Goal: Task Accomplishment & Management: Use online tool/utility

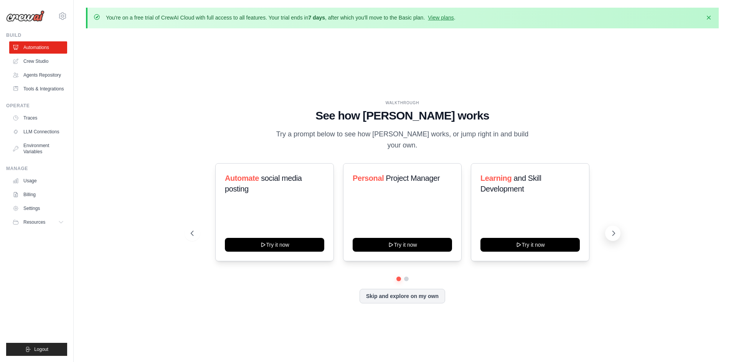
click at [613, 231] on icon at bounding box center [613, 233] width 2 height 5
click at [453, 17] on link "View plans" at bounding box center [441, 18] width 26 height 6
click at [446, 15] on link "View plans" at bounding box center [441, 18] width 26 height 6
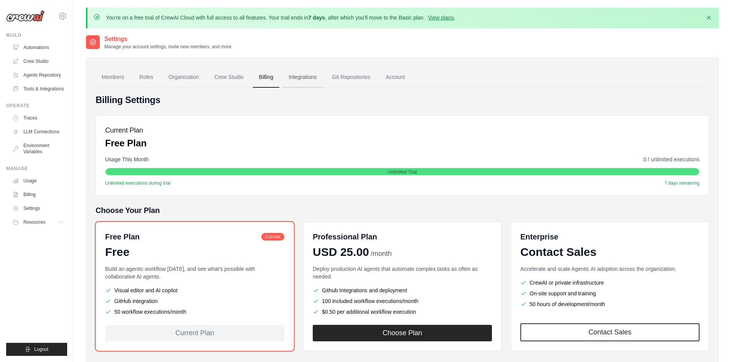
click at [307, 81] on link "Integrations" at bounding box center [302, 77] width 40 height 21
click at [346, 82] on link "Git Repositories" at bounding box center [351, 77] width 51 height 21
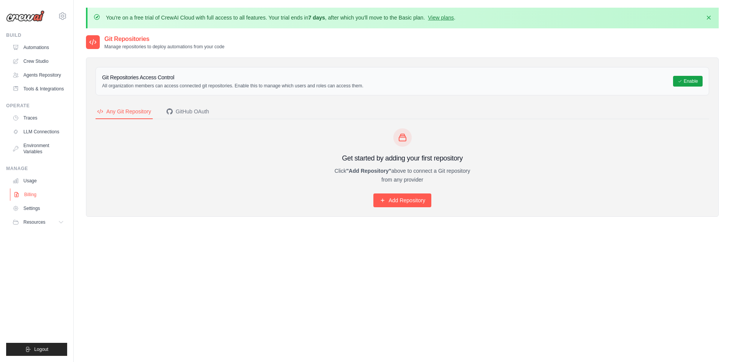
click at [47, 198] on link "Billing" at bounding box center [39, 195] width 58 height 12
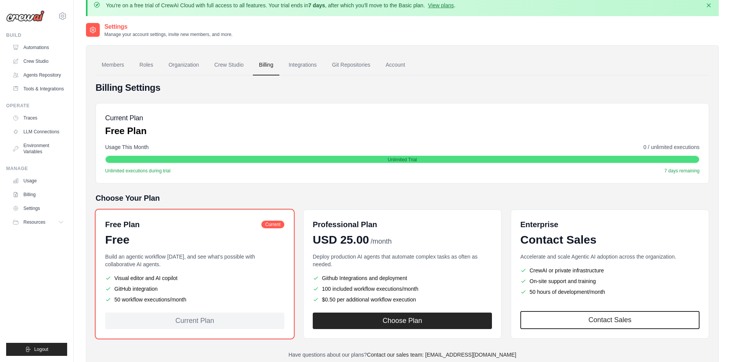
scroll to position [42, 0]
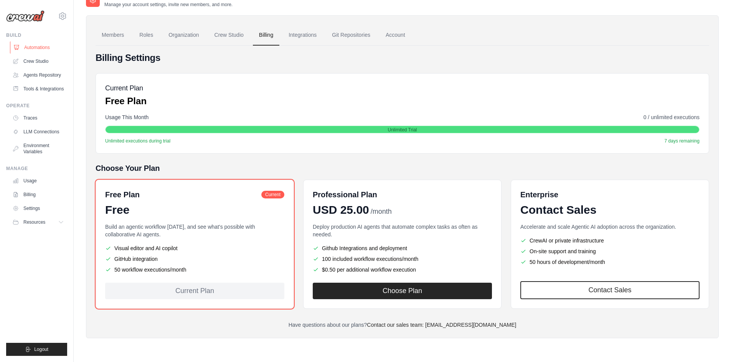
click at [43, 50] on link "Automations" at bounding box center [39, 47] width 58 height 12
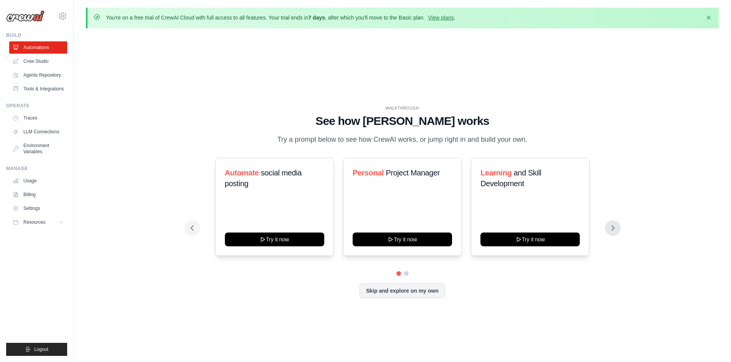
click at [608, 227] on button at bounding box center [612, 228] width 15 height 15
click at [194, 226] on icon at bounding box center [192, 228] width 8 height 8
click at [48, 59] on link "Crew Studio" at bounding box center [39, 61] width 58 height 12
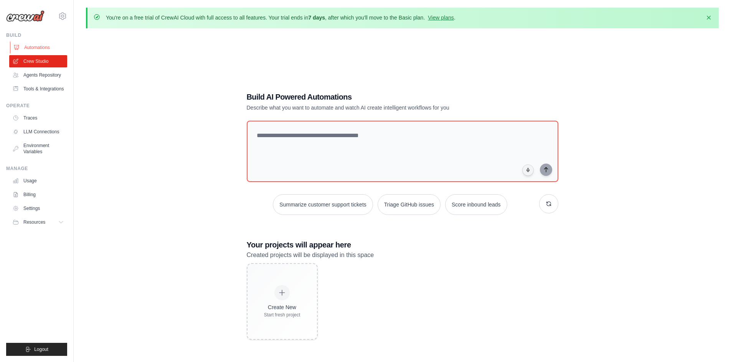
click at [43, 49] on link "Automations" at bounding box center [39, 47] width 58 height 12
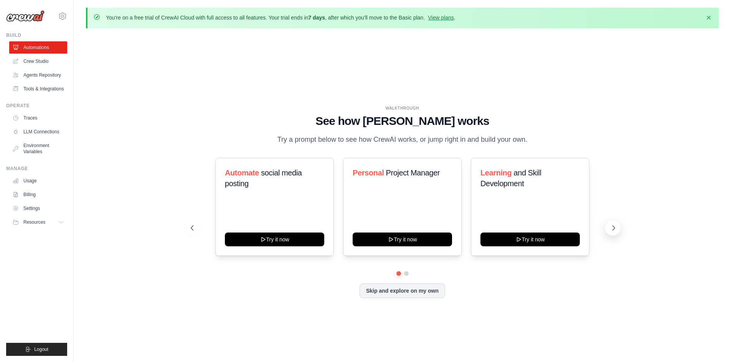
click at [611, 232] on button at bounding box center [612, 228] width 15 height 15
click at [581, 241] on div "Recipe and Meal Planner Try it now" at bounding box center [530, 207] width 119 height 98
click at [528, 249] on div "Recipe and Meal Planner Try it now" at bounding box center [530, 207] width 119 height 98
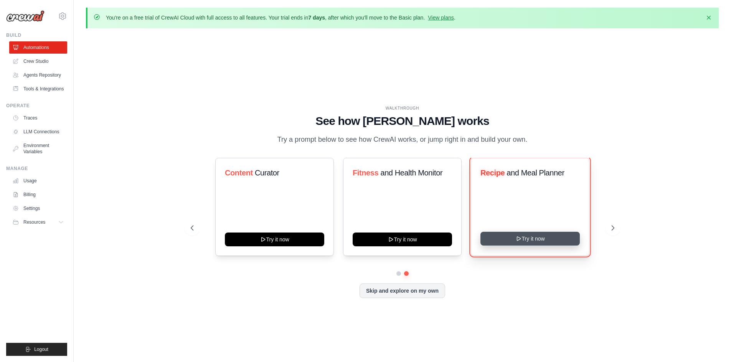
click at [527, 242] on button "Try it now" at bounding box center [529, 239] width 99 height 14
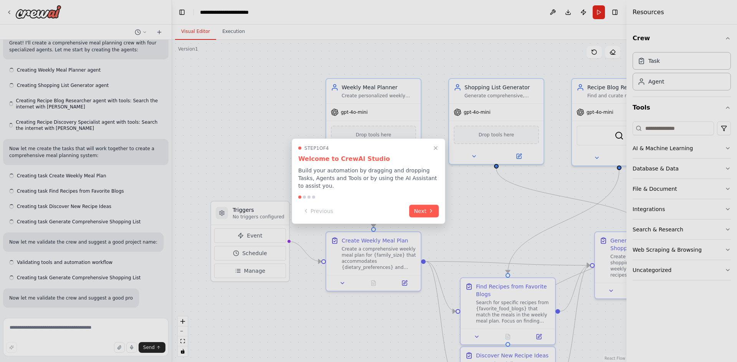
scroll to position [265, 0]
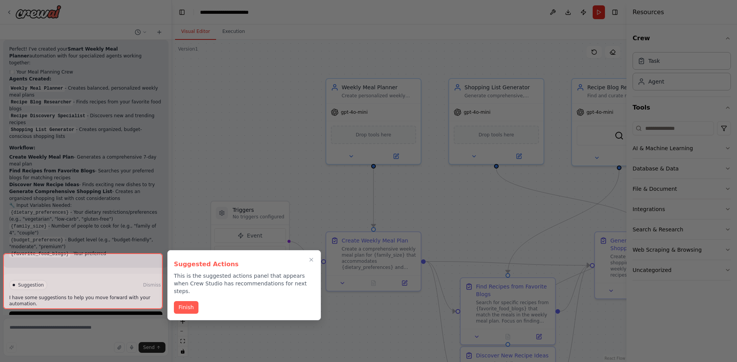
click at [177, 277] on p "This is the suggested actions panel that appears when Crew Studio has recommend…" at bounding box center [244, 283] width 140 height 23
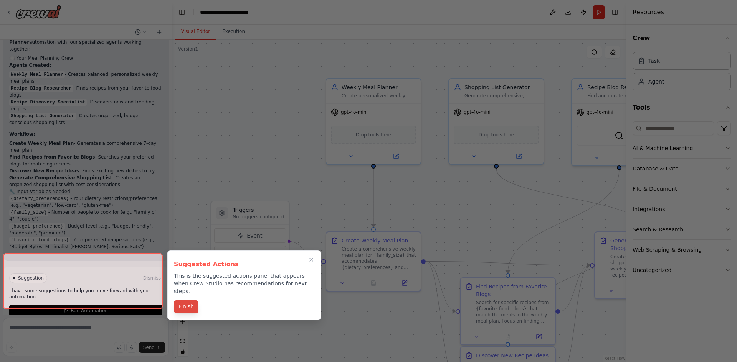
click at [185, 301] on button "Finish" at bounding box center [186, 307] width 25 height 13
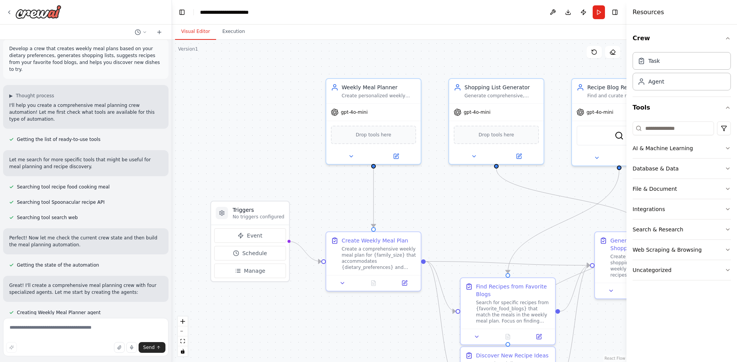
scroll to position [0, 0]
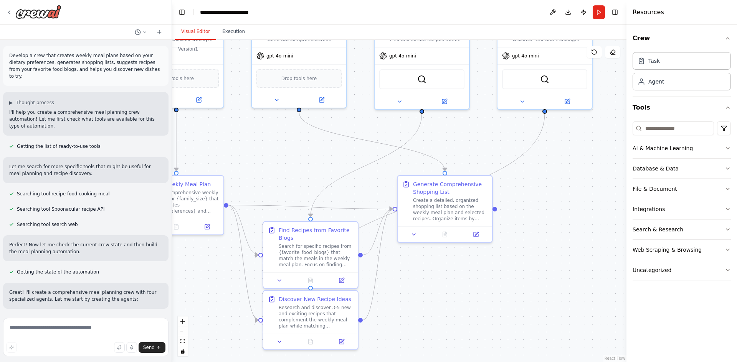
drag, startPoint x: 509, startPoint y: 217, endPoint x: 325, endPoint y: 162, distance: 192.0
click at [325, 162] on div ".deletable-edge-delete-btn { width: 20px; height: 20px; border: 0px solid #ffff…" at bounding box center [399, 201] width 454 height 323
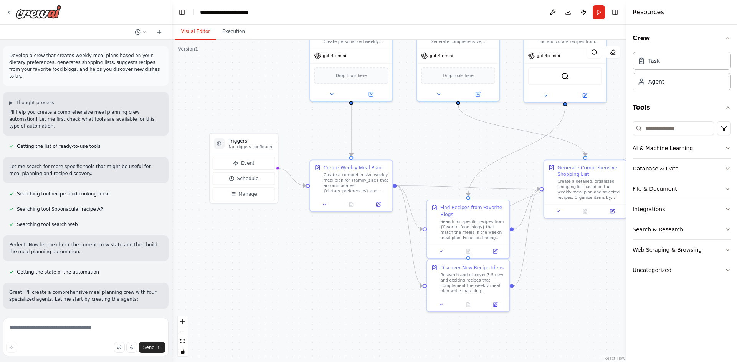
drag, startPoint x: 514, startPoint y: 269, endPoint x: 618, endPoint y: 257, distance: 103.9
click at [618, 257] on div ".deletable-edge-delete-btn { width: 20px; height: 20px; border: 0px solid #ffff…" at bounding box center [399, 201] width 454 height 323
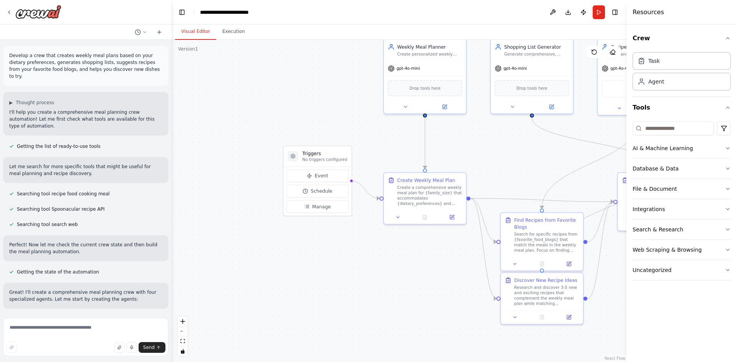
drag, startPoint x: 312, startPoint y: 239, endPoint x: 370, endPoint y: 247, distance: 58.9
click at [370, 247] on div ".deletable-edge-delete-btn { width: 20px; height: 20px; border: 0px solid #ffff…" at bounding box center [399, 201] width 454 height 323
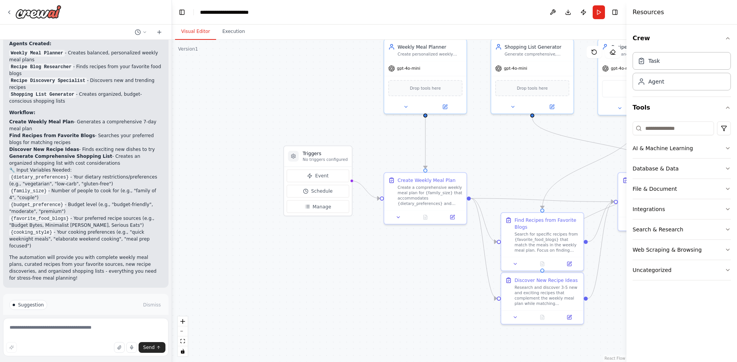
scroll to position [603, 0]
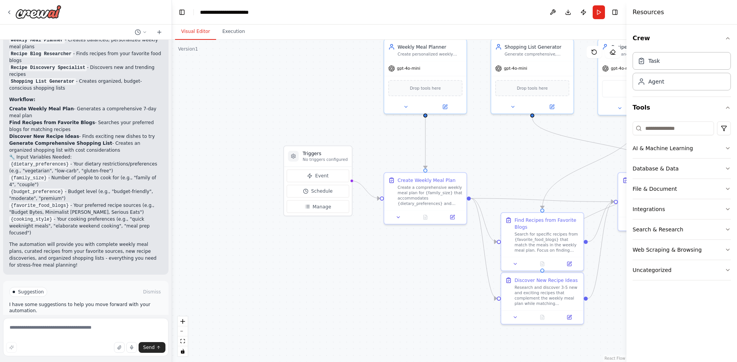
click at [114, 319] on button "Run Automation" at bounding box center [85, 325] width 153 height 12
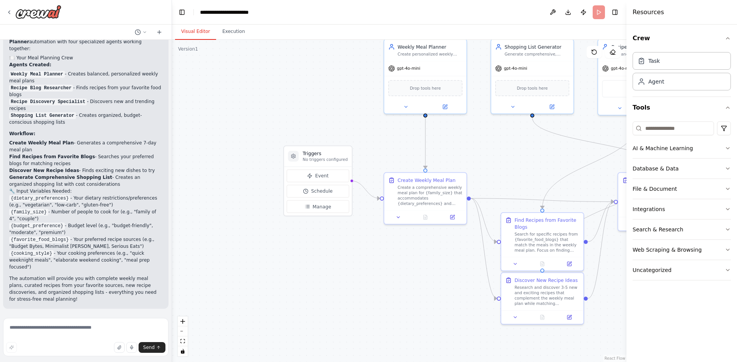
scroll to position [541, 0]
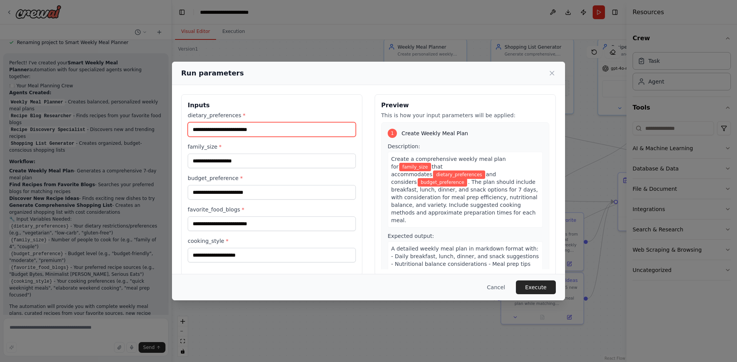
click at [256, 131] on input "dietary_preferences *" at bounding box center [272, 129] width 168 height 15
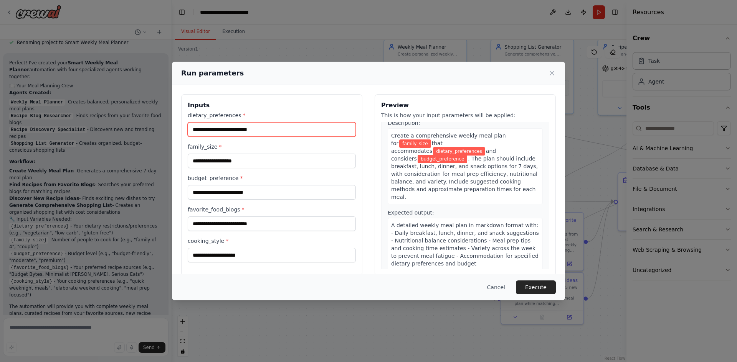
scroll to position [0, 0]
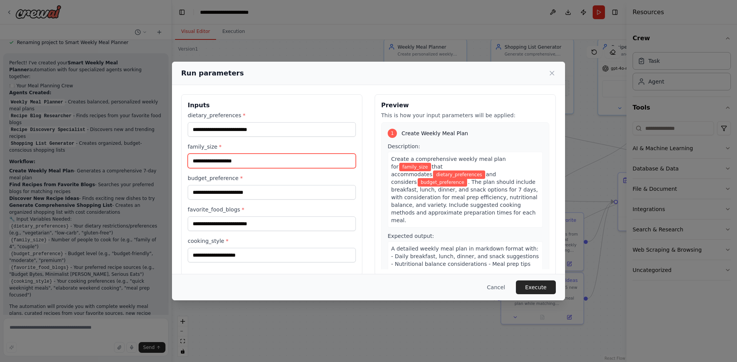
click at [247, 166] on input "family_size *" at bounding box center [272, 161] width 168 height 15
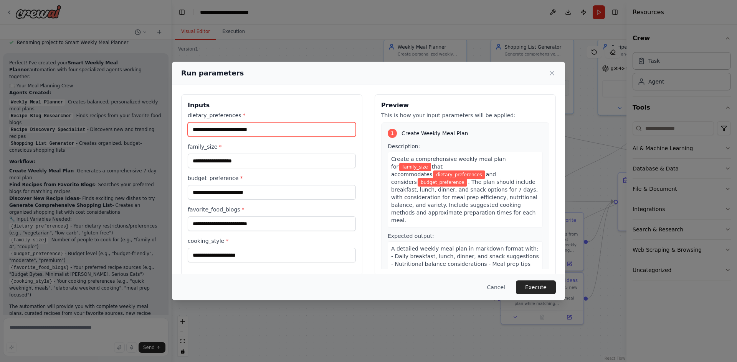
click at [246, 133] on input "dietary_preferences *" at bounding box center [272, 129] width 168 height 15
click at [270, 130] on input "dietary_preferences *" at bounding box center [272, 129] width 168 height 15
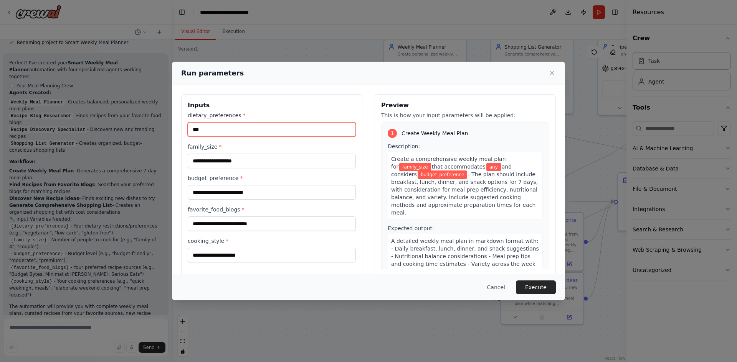
type input "***"
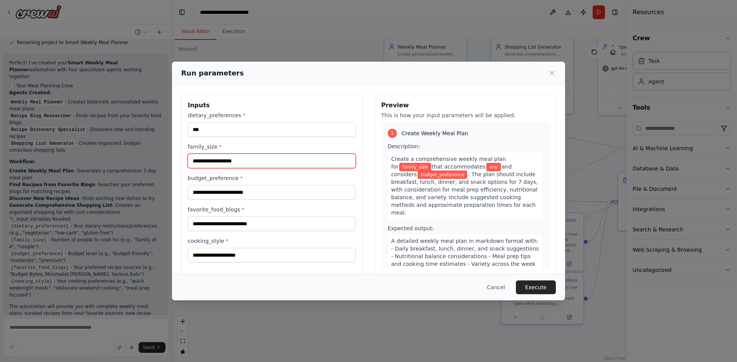
click at [275, 157] on input "family_size *" at bounding box center [272, 161] width 168 height 15
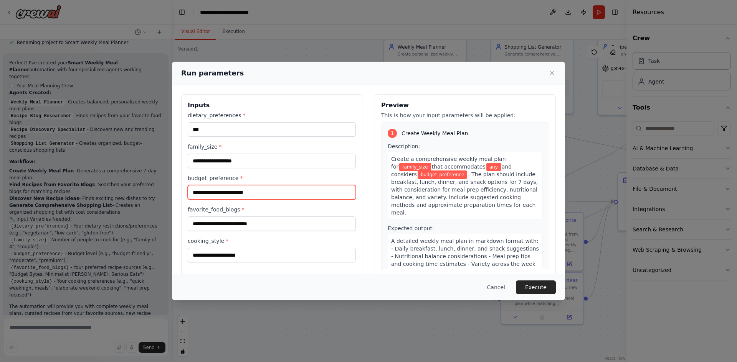
click at [260, 188] on input "budget_preference *" at bounding box center [272, 192] width 168 height 15
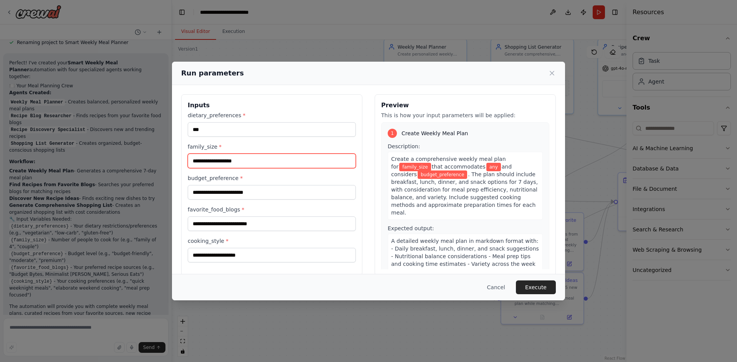
click at [259, 161] on input "family_size *" at bounding box center [272, 161] width 168 height 15
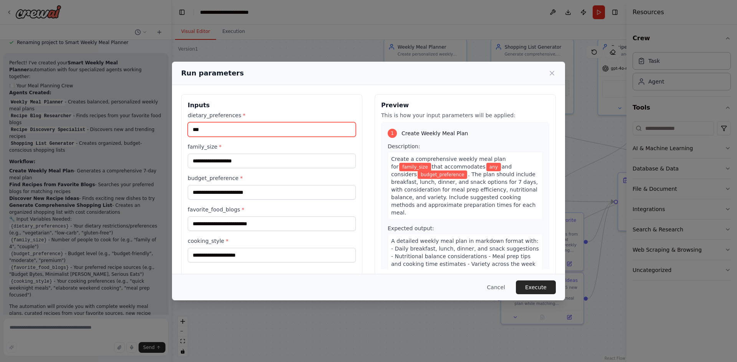
click at [243, 135] on input "***" at bounding box center [272, 129] width 168 height 15
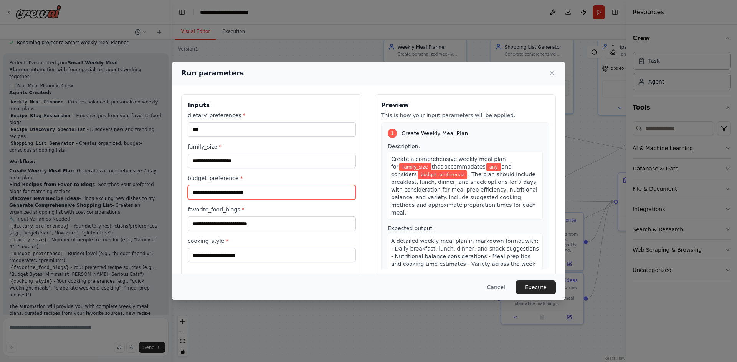
click at [262, 189] on input "budget_preference *" at bounding box center [272, 192] width 168 height 15
type input "**********"
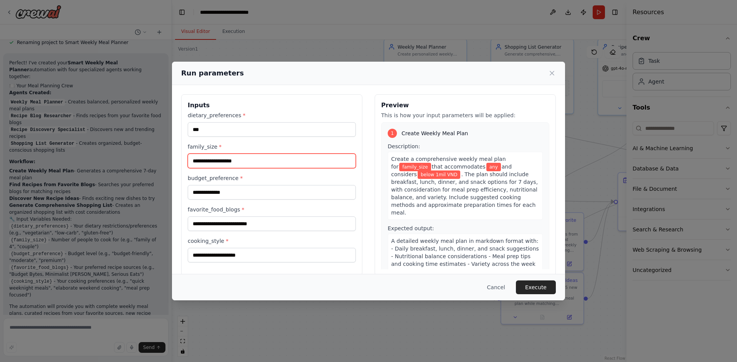
click at [241, 158] on input "family_size *" at bounding box center [272, 161] width 168 height 15
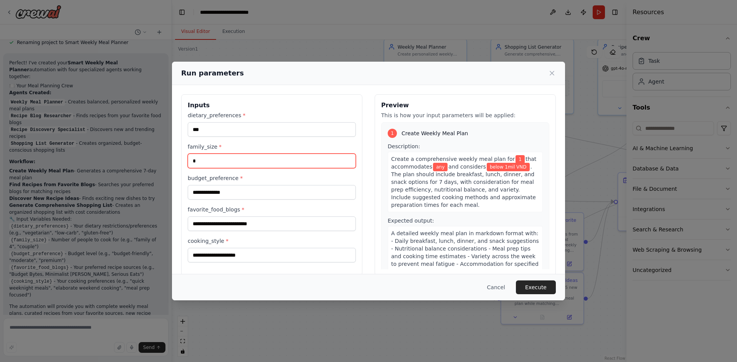
type input "*"
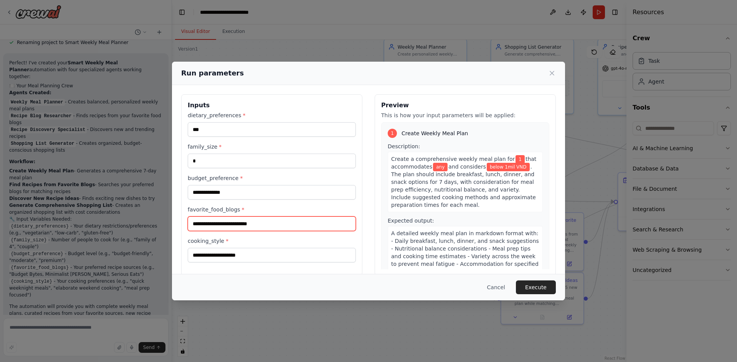
click at [257, 217] on input "favorite_food_blogs *" at bounding box center [272, 224] width 168 height 15
click at [260, 225] on input "favorite_food_blogs *" at bounding box center [272, 224] width 168 height 15
type input "*********"
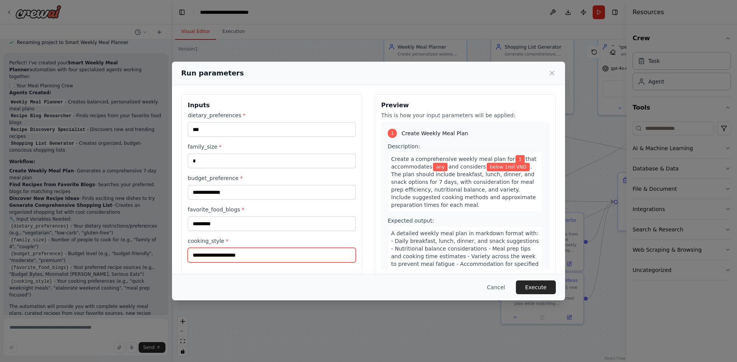
click at [255, 254] on input "cooking_style *" at bounding box center [272, 255] width 168 height 15
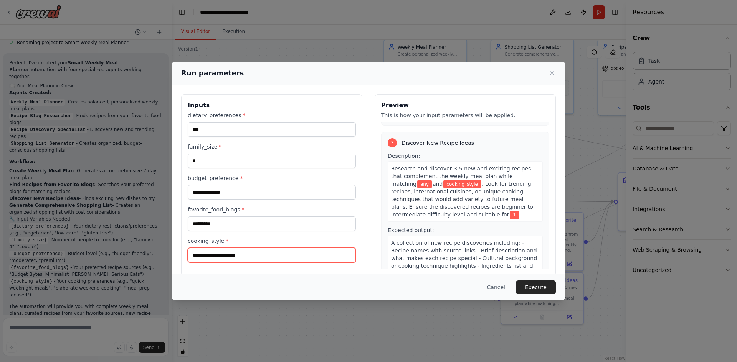
scroll to position [345, 0]
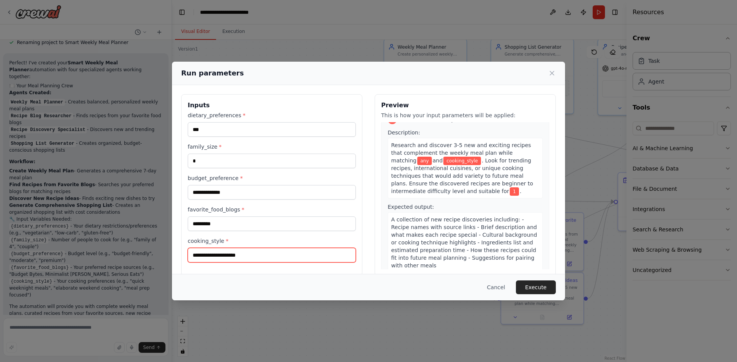
click at [295, 253] on input "cooking_style *" at bounding box center [272, 255] width 168 height 15
type input "*********"
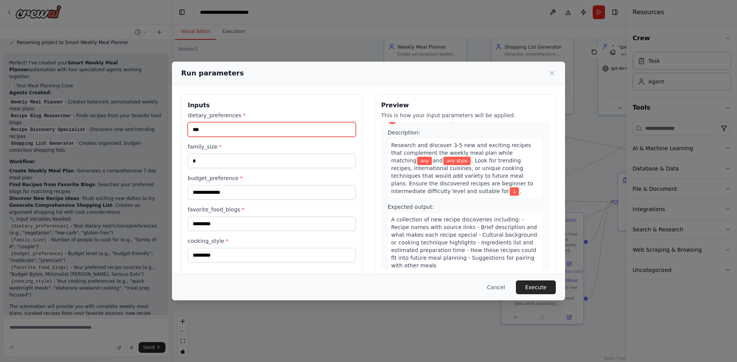
click at [254, 132] on input "***" at bounding box center [272, 129] width 168 height 15
click at [538, 292] on button "Execute" at bounding box center [536, 288] width 40 height 14
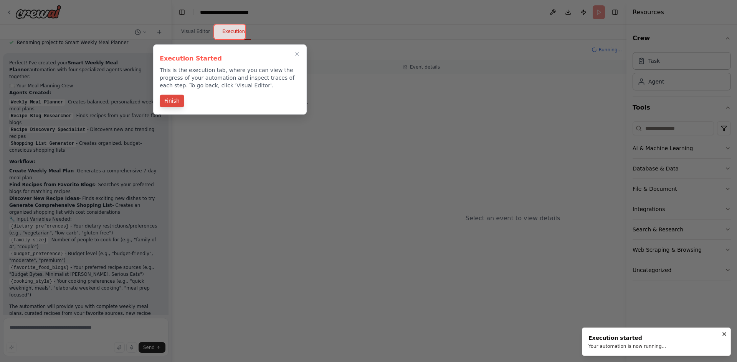
click at [178, 101] on button "Finish" at bounding box center [172, 101] width 25 height 13
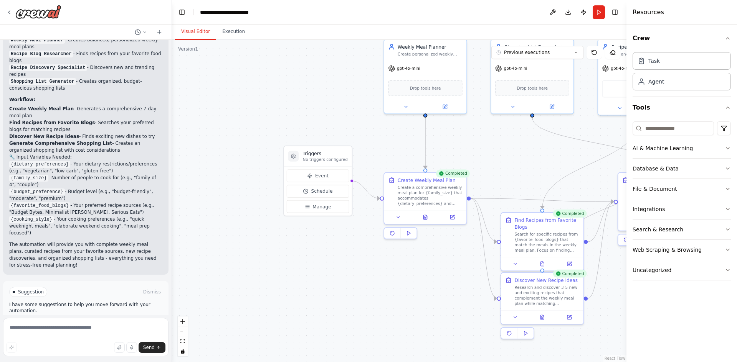
click at [201, 32] on button "Visual Editor" at bounding box center [195, 32] width 41 height 16
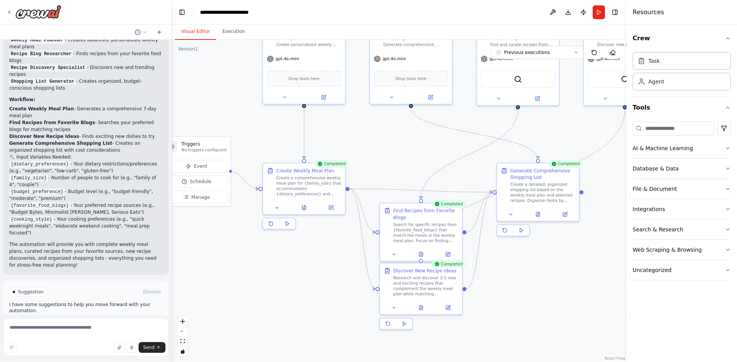
drag, startPoint x: 351, startPoint y: 275, endPoint x: 246, endPoint y: 257, distance: 107.4
click at [246, 262] on div ".deletable-edge-delete-btn { width: 20px; height: 20px; border: 0px solid #ffff…" at bounding box center [399, 201] width 454 height 323
click at [225, 31] on button "Execution" at bounding box center [233, 32] width 35 height 16
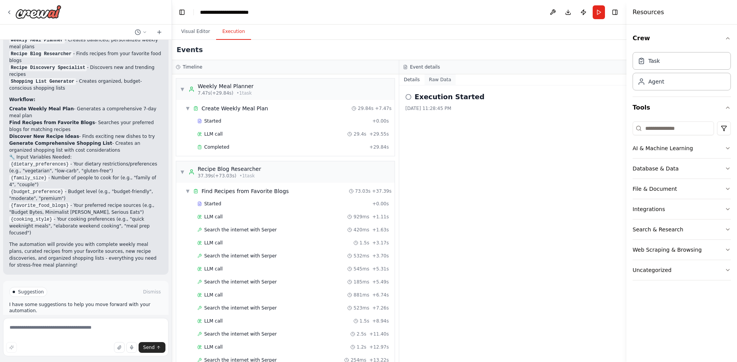
click at [442, 80] on button "Raw Data" at bounding box center [439, 79] width 31 height 11
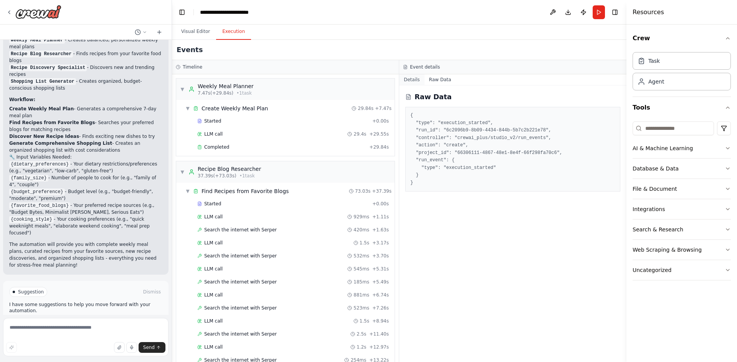
click at [420, 84] on button "Details" at bounding box center [411, 79] width 25 height 11
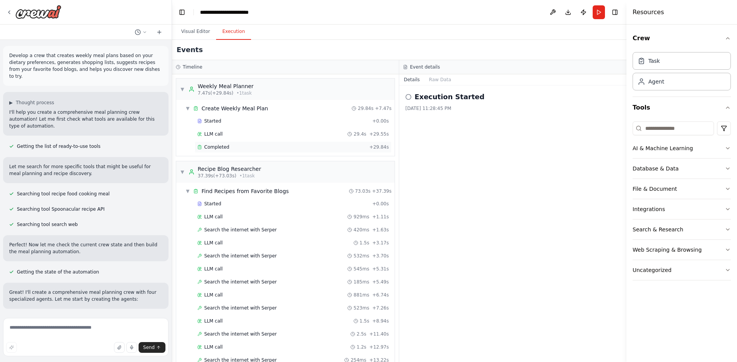
click at [224, 145] on span "Completed" at bounding box center [216, 147] width 25 height 6
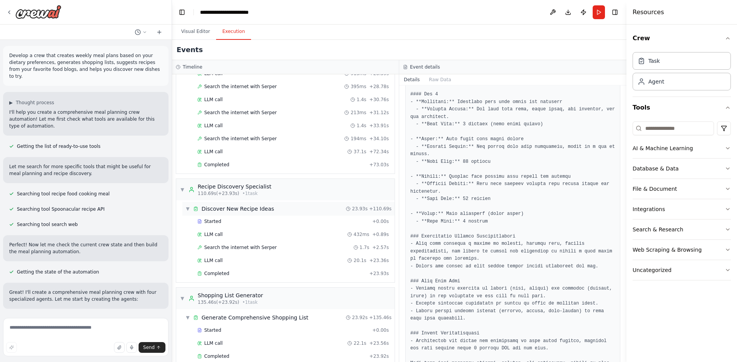
scroll to position [494, 0]
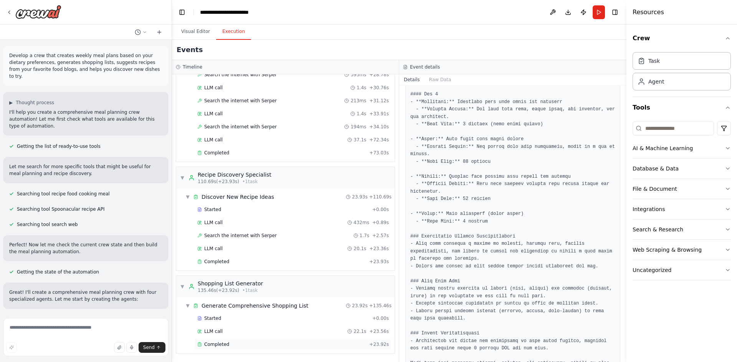
click at [246, 343] on div "Completed" at bounding box center [281, 345] width 169 height 6
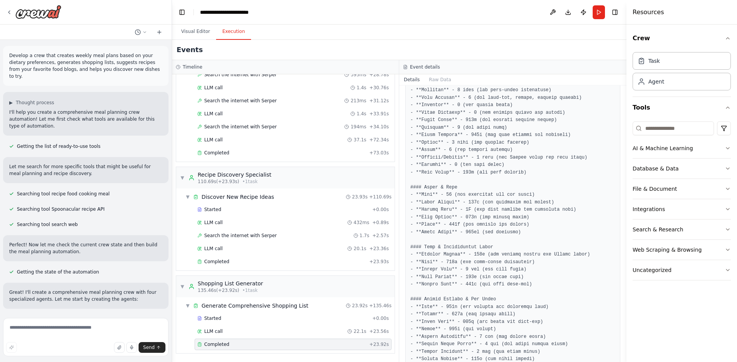
scroll to position [0, 0]
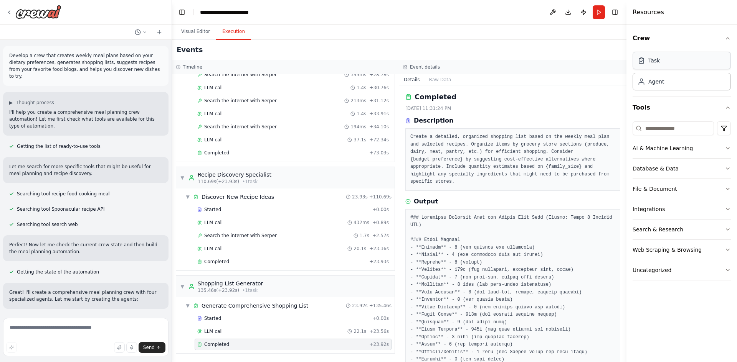
click at [677, 65] on div "Task" at bounding box center [681, 61] width 98 height 18
click at [682, 81] on div "Agent" at bounding box center [681, 81] width 98 height 18
click at [679, 152] on div "AI & Machine Learning" at bounding box center [662, 149] width 60 height 8
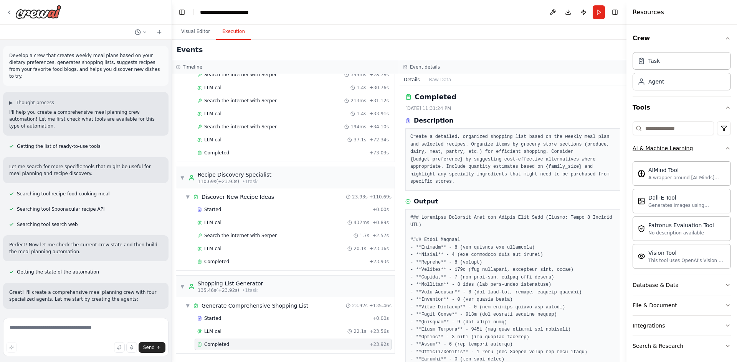
click at [693, 147] on button "AI & Machine Learning" at bounding box center [681, 148] width 98 height 20
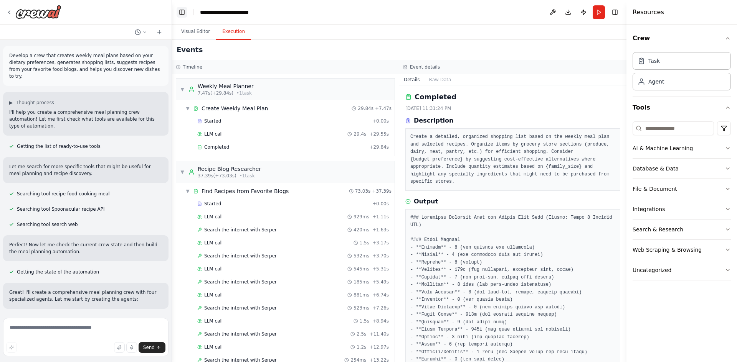
click at [184, 10] on button "Toggle Left Sidebar" at bounding box center [181, 12] width 11 height 11
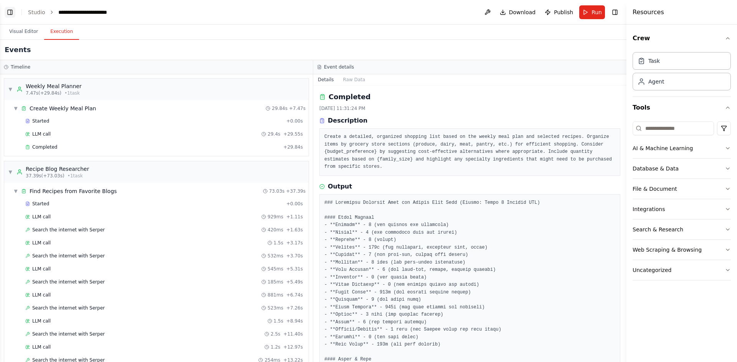
click at [12, 11] on button "Toggle Left Sidebar" at bounding box center [10, 12] width 11 height 11
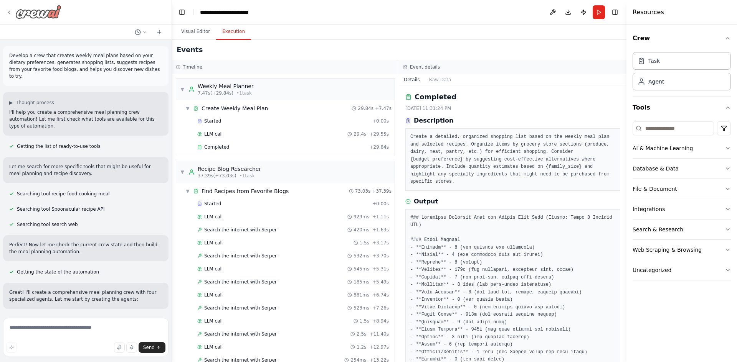
click at [10, 10] on icon at bounding box center [9, 12] width 6 height 6
click at [41, 18] on img at bounding box center [38, 12] width 46 height 14
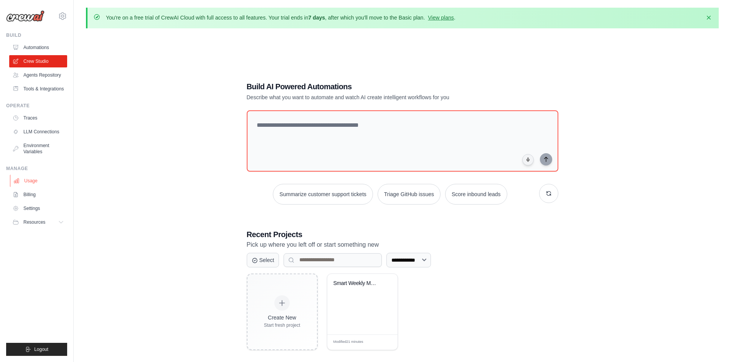
click at [48, 180] on link "Usage" at bounding box center [39, 181] width 58 height 12
click at [47, 178] on link "Usage" at bounding box center [39, 181] width 58 height 12
